Goal: Information Seeking & Learning: Learn about a topic

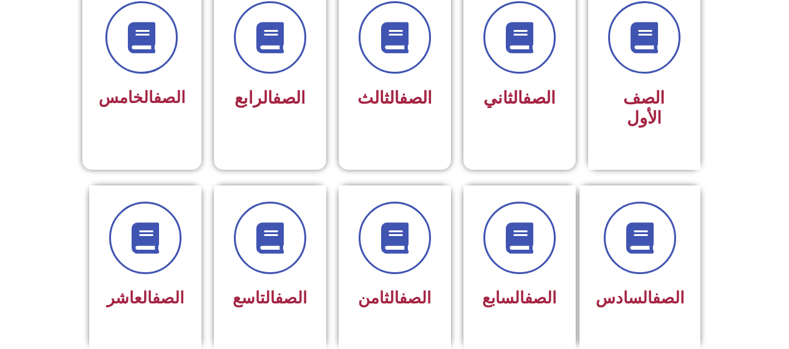
scroll to position [312, 0]
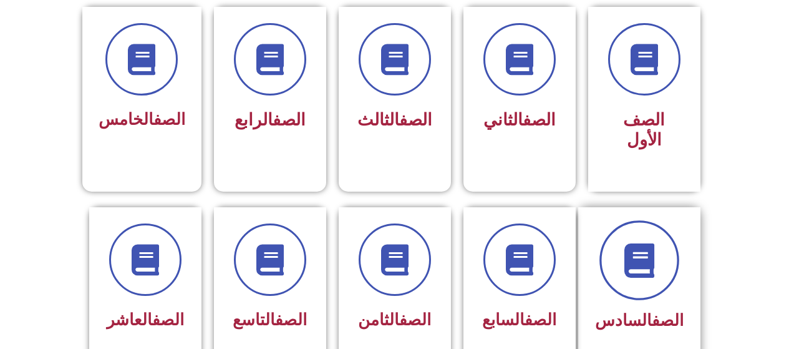
click at [626, 250] on span at bounding box center [639, 260] width 80 height 80
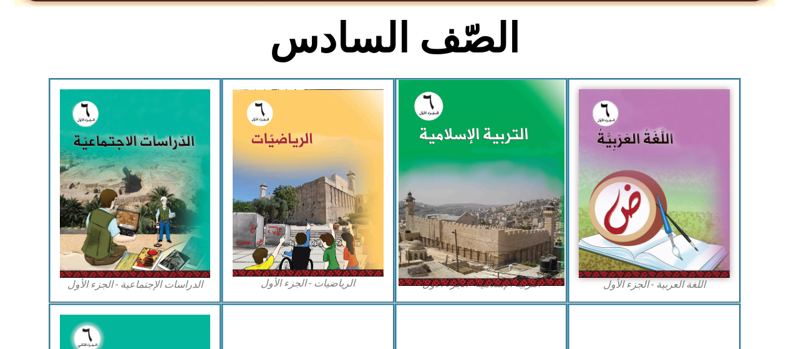
scroll to position [312, 0]
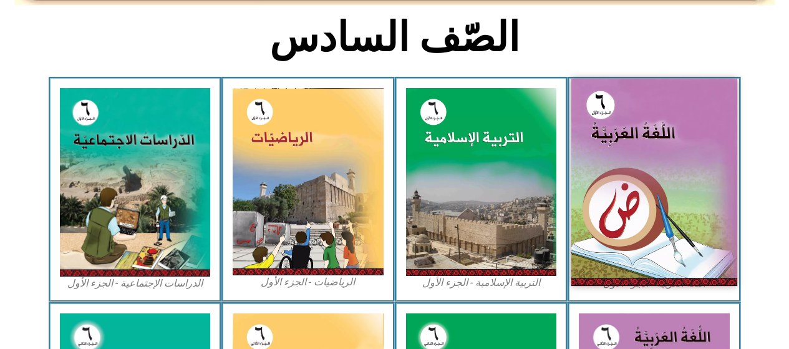
click at [666, 236] on img at bounding box center [654, 182] width 166 height 207
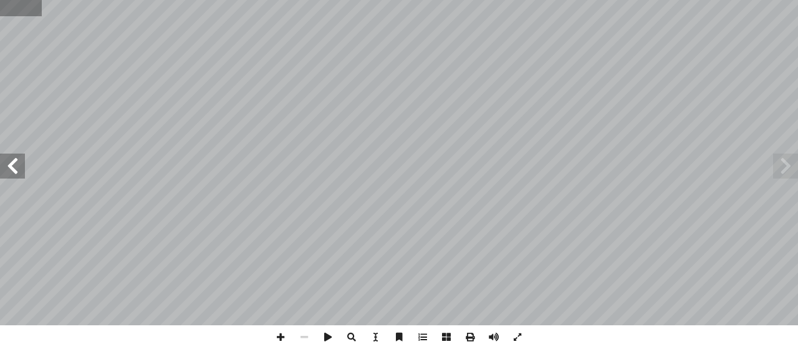
drag, startPoint x: 24, startPoint y: 6, endPoint x: 27, endPoint y: 12, distance: 7.3
click at [24, 7] on input "text" at bounding box center [21, 8] width 42 height 16
type input "*"
click at [31, 9] on input "text" at bounding box center [24, 8] width 49 height 16
type input "*"
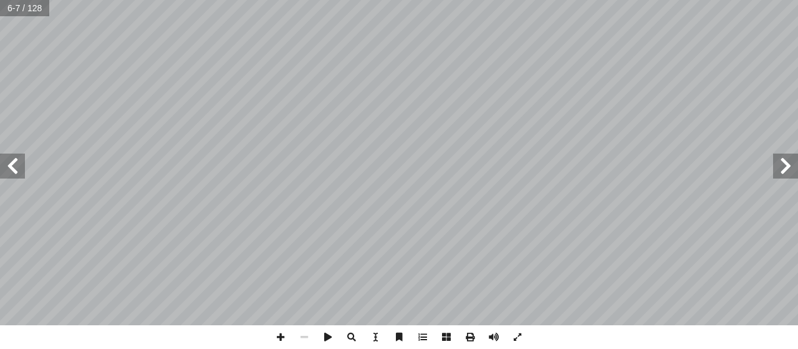
click at [17, 172] on span at bounding box center [12, 165] width 25 height 25
click at [21, 162] on span at bounding box center [12, 165] width 25 height 25
click at [282, 331] on span at bounding box center [281, 337] width 24 height 24
click at [281, 333] on span at bounding box center [281, 337] width 24 height 24
click at [282, 341] on span at bounding box center [281, 337] width 24 height 24
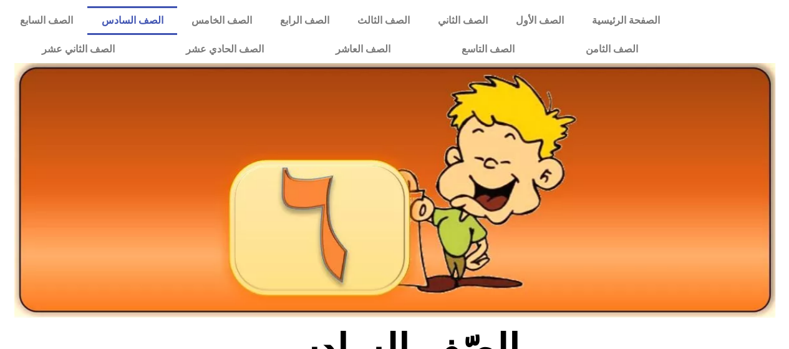
scroll to position [312, 0]
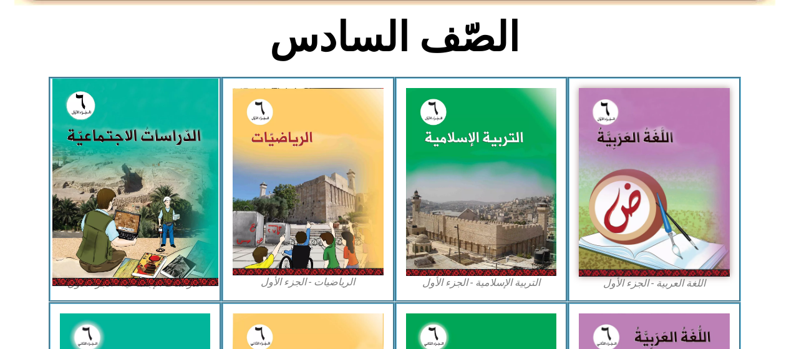
click at [141, 142] on img at bounding box center [135, 182] width 166 height 207
click at [119, 224] on img at bounding box center [135, 182] width 166 height 207
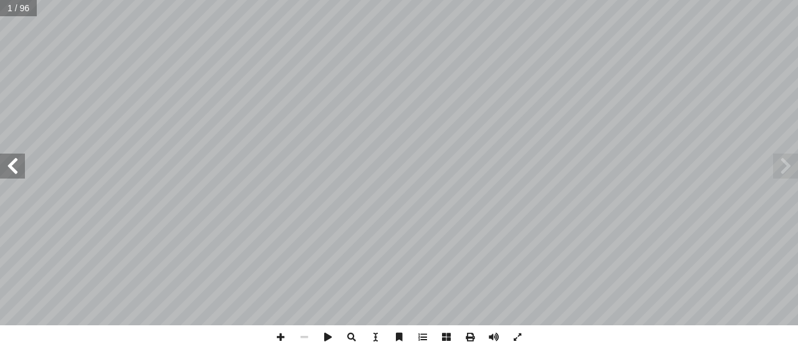
click at [16, 166] on span at bounding box center [12, 165] width 25 height 25
click at [16, 165] on span at bounding box center [12, 165] width 25 height 25
click at [17, 165] on span at bounding box center [12, 165] width 25 height 25
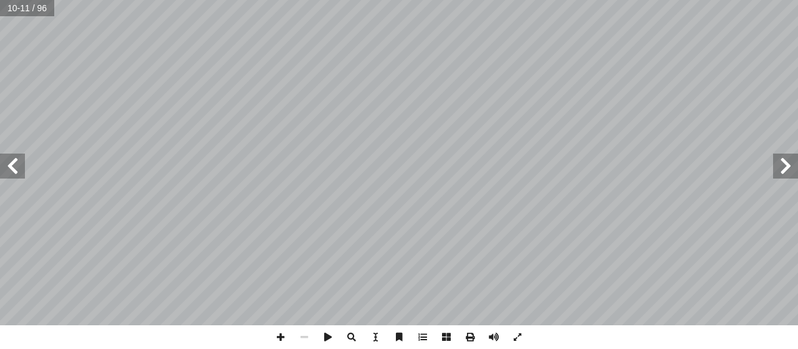
click at [778, 170] on span at bounding box center [785, 165] width 25 height 25
click at [21, 165] on span at bounding box center [12, 165] width 25 height 25
click at [777, 166] on span at bounding box center [785, 165] width 25 height 25
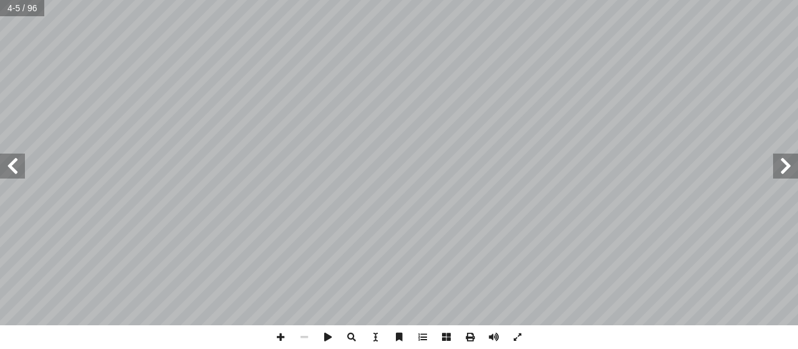
click at [11, 166] on span at bounding box center [12, 165] width 25 height 25
click at [19, 174] on span at bounding box center [12, 165] width 25 height 25
click at [17, 175] on span at bounding box center [12, 165] width 25 height 25
click at [12, 176] on span at bounding box center [12, 165] width 25 height 25
click at [21, 171] on span at bounding box center [12, 165] width 25 height 25
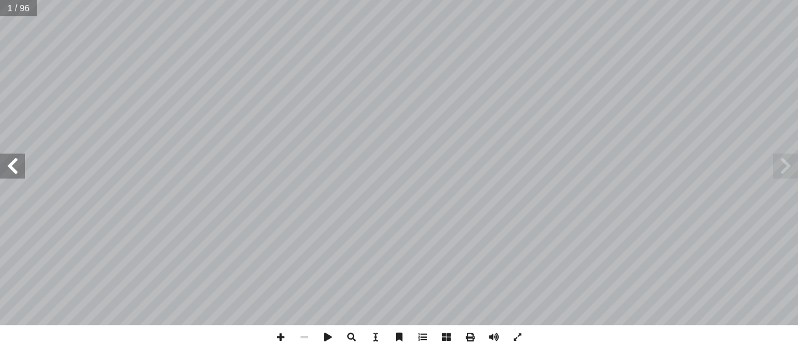
click at [21, 171] on span at bounding box center [12, 165] width 25 height 25
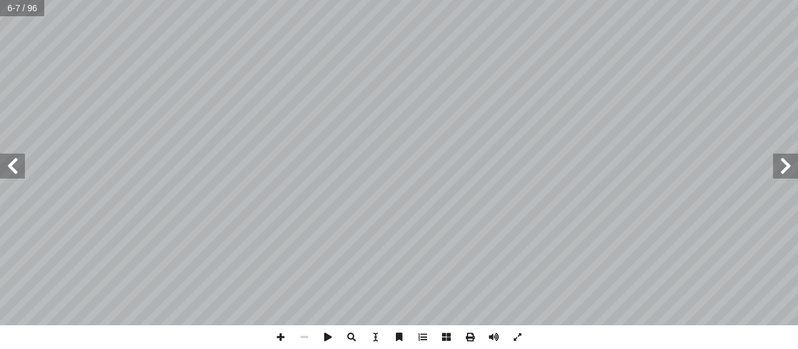
drag, startPoint x: 0, startPoint y: 158, endPoint x: 9, endPoint y: 158, distance: 8.7
click at [9, 158] on span at bounding box center [12, 165] width 25 height 25
click at [6, 171] on span at bounding box center [12, 165] width 25 height 25
click at [14, 165] on span at bounding box center [12, 165] width 25 height 25
click at [466, 0] on html "الصفحة الرئيسية الصف الأول الصف الثاني الصف الثالث الصف الرابع الصف الخامس الصف…" at bounding box center [399, 56] width 798 height 113
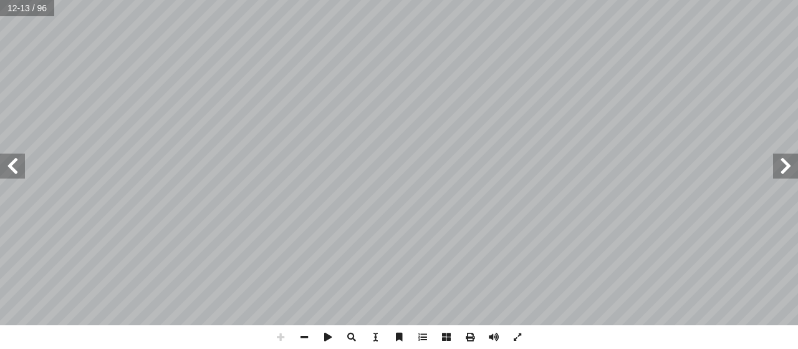
click at [516, 0] on html "الصفحة الرئيسية الصف الأول الصف الثاني الصف الثالث الصف الرابع الصف الخامس الصف…" at bounding box center [399, 56] width 798 height 113
click at [784, 164] on span at bounding box center [785, 165] width 25 height 25
click at [779, 165] on span at bounding box center [785, 165] width 25 height 25
click at [285, 335] on span at bounding box center [281, 337] width 24 height 24
click at [9, 175] on span at bounding box center [12, 165] width 25 height 25
